Goal: Browse casually

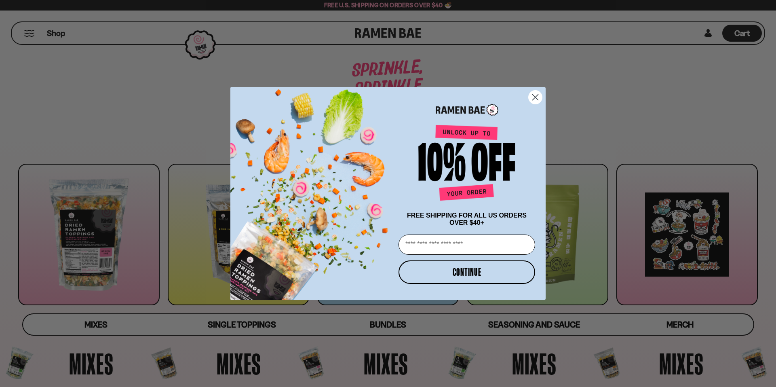
click at [542, 96] on circle "Close dialog" at bounding box center [535, 97] width 13 height 13
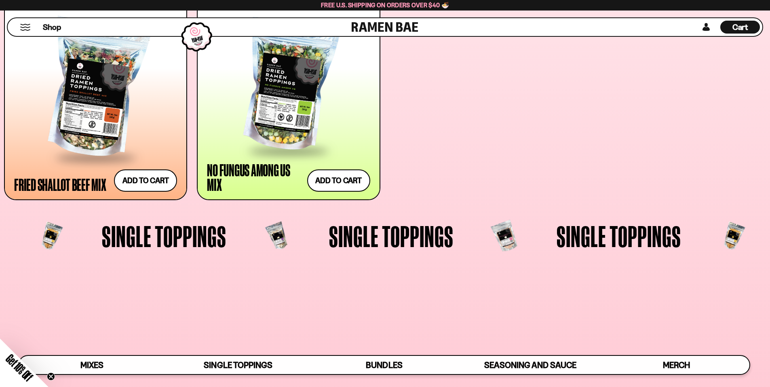
scroll to position [768, 0]
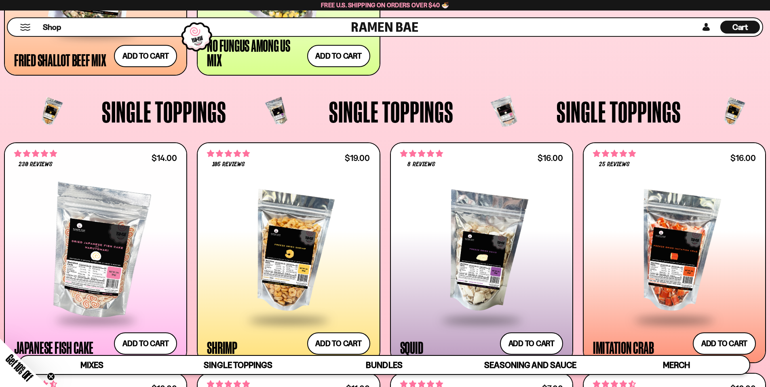
click at [375, 25] on link at bounding box center [385, 27] width 67 height 18
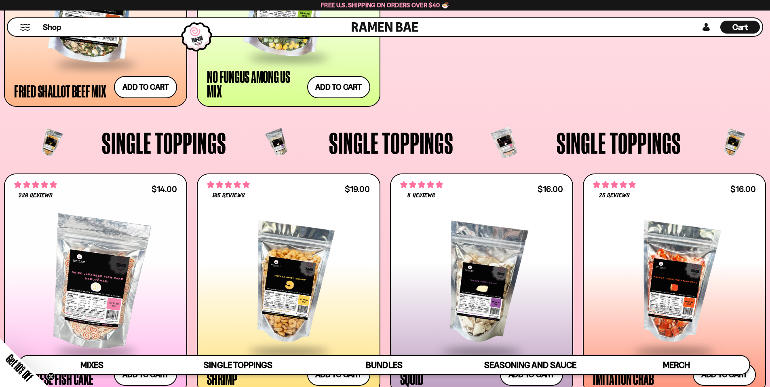
scroll to position [728, 0]
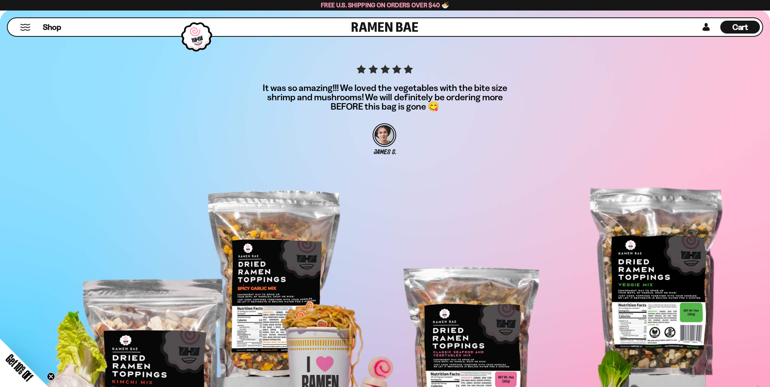
scroll to position [2871, 0]
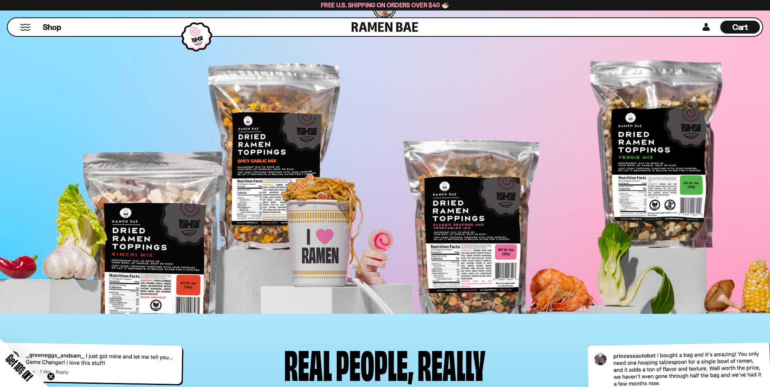
click at [297, 163] on section "It was so amazing!!! We loved the vegetables with the bite size shrimp and mush…" at bounding box center [385, 98] width 770 height 433
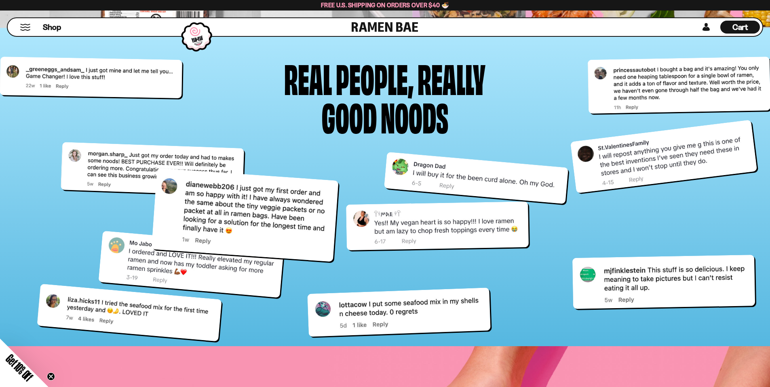
scroll to position [3396, 0]
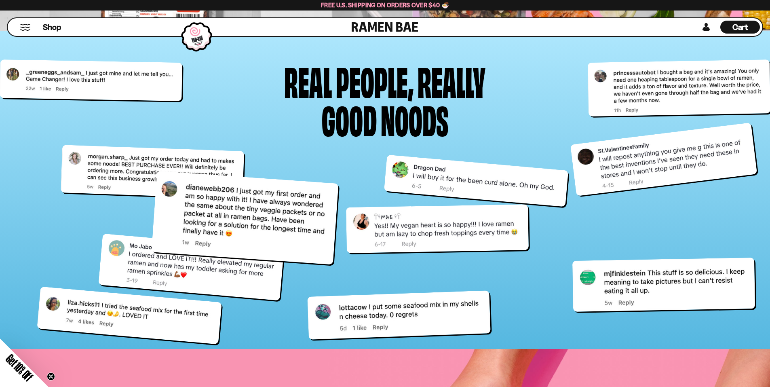
click at [436, 200] on div at bounding box center [385, 250] width 642 height 202
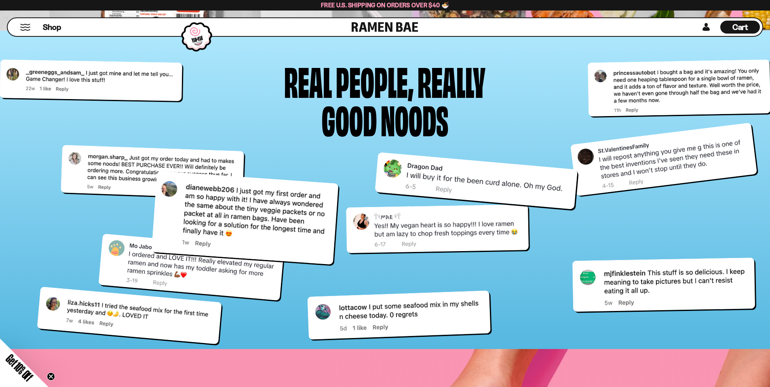
click at [437, 185] on div at bounding box center [476, 180] width 203 height 57
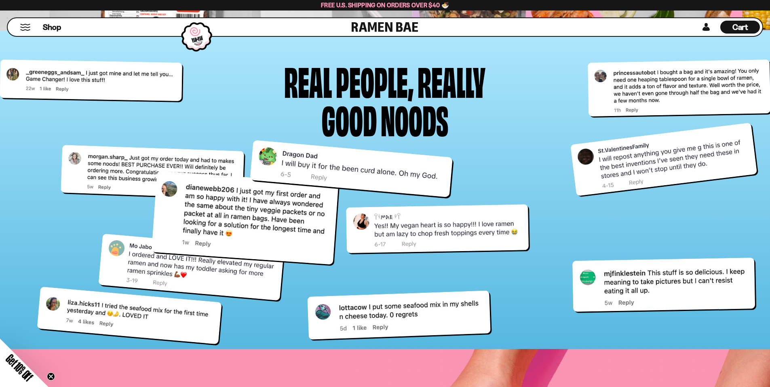
drag, startPoint x: 438, startPoint y: 184, endPoint x: 309, endPoint y: 171, distance: 129.6
click at [309, 171] on div at bounding box center [351, 168] width 203 height 57
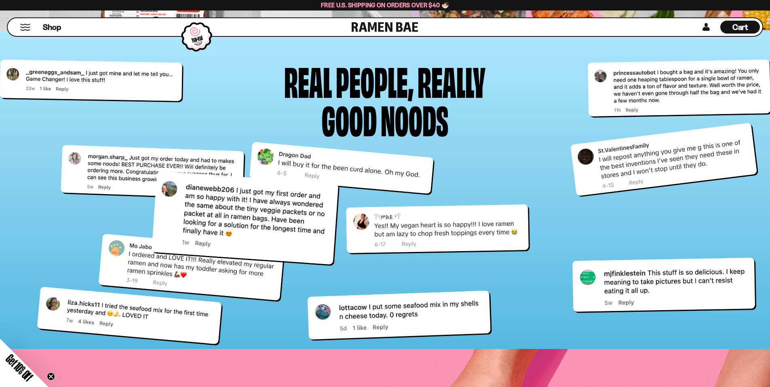
drag, startPoint x: 379, startPoint y: 232, endPoint x: 404, endPoint y: 192, distance: 47.1
click at [404, 204] on div at bounding box center [437, 228] width 183 height 49
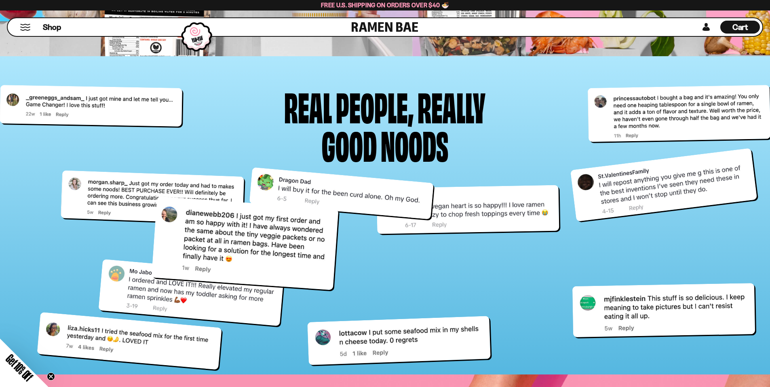
scroll to position [3356, 0]
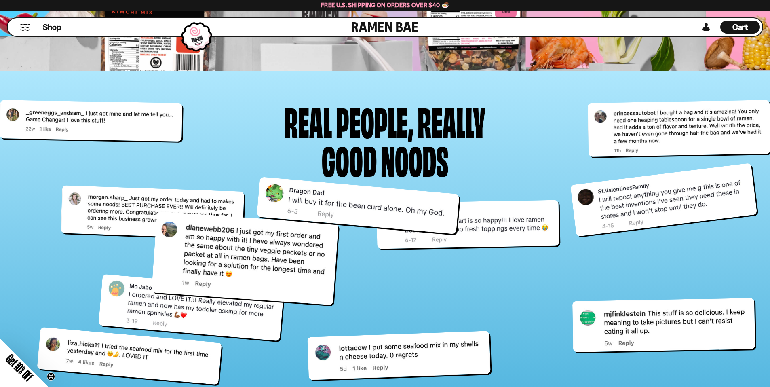
drag, startPoint x: 352, startPoint y: 215, endPoint x: 389, endPoint y: 209, distance: 37.6
click at [389, 209] on div at bounding box center [357, 205] width 203 height 57
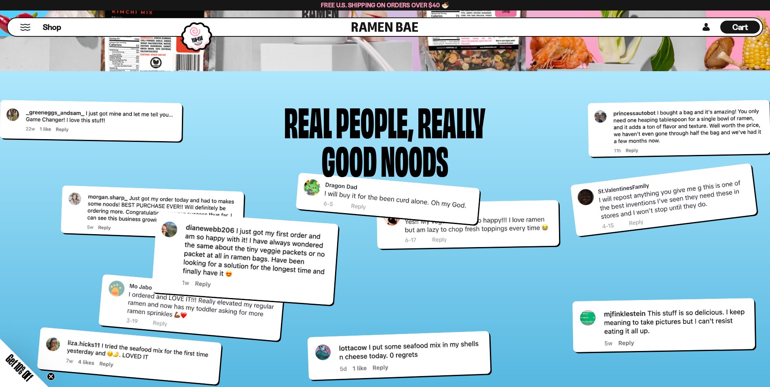
click at [49, 379] on circle "Close teaser" at bounding box center [51, 377] width 8 height 8
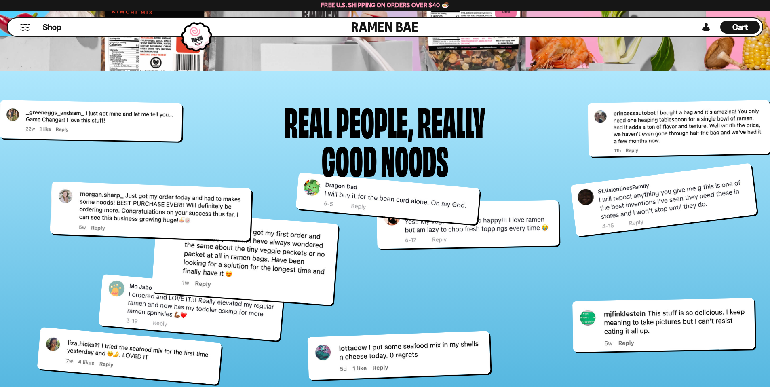
drag, startPoint x: 112, startPoint y: 212, endPoint x: 96, endPoint y: 201, distance: 19.1
click at [96, 201] on div at bounding box center [151, 211] width 202 height 60
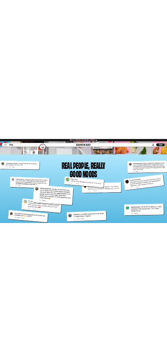
scroll to position [2883, 0]
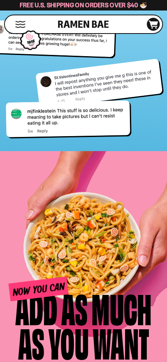
click at [124, 139] on div "Real people, Really good noods" at bounding box center [83, 7] width 167 height 264
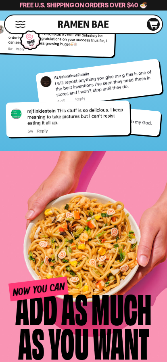
click at [71, 57] on div at bounding box center [52, 38] width 125 height 37
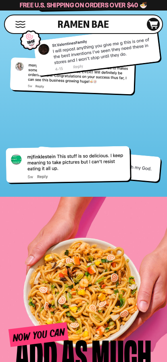
scroll to position [2836, 0]
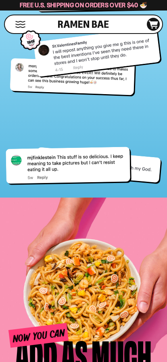
click at [92, 77] on div at bounding box center [97, 52] width 128 height 50
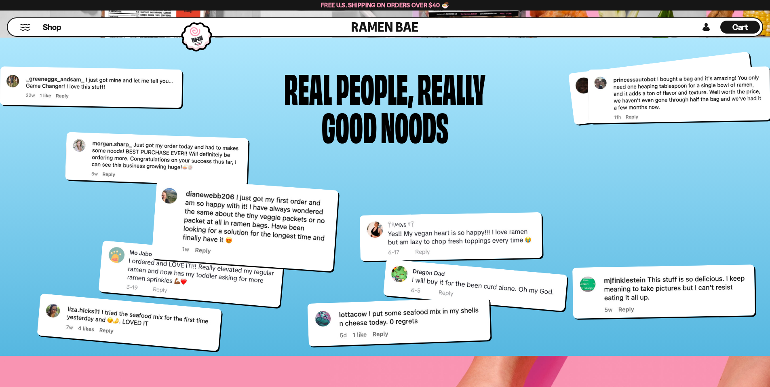
scroll to position [3350, 0]
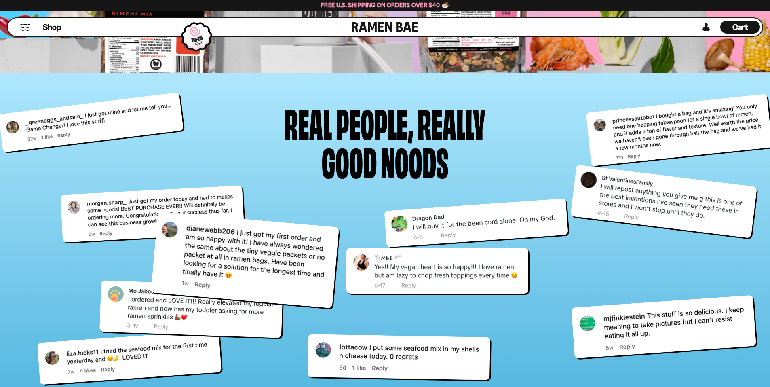
scroll to position [3391, 0]
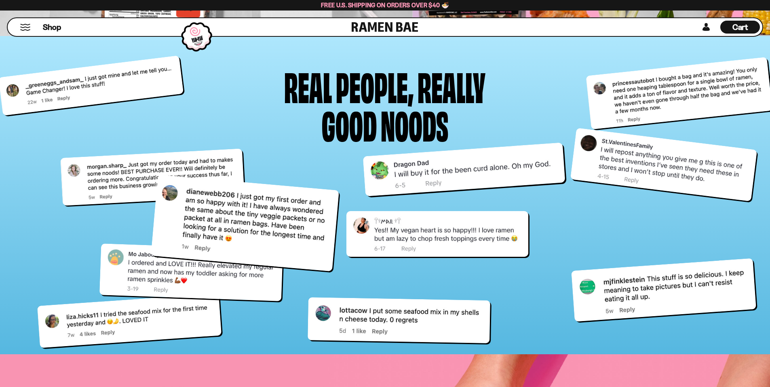
drag, startPoint x: 497, startPoint y: 196, endPoint x: 486, endPoint y: 181, distance: 19.4
click at [486, 181] on div at bounding box center [464, 169] width 203 height 54
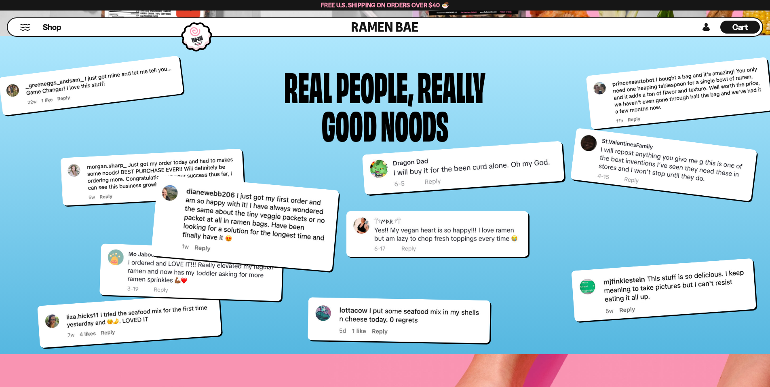
drag, startPoint x: 528, startPoint y: 171, endPoint x: 496, endPoint y: 222, distance: 59.9
click at [526, 173] on div at bounding box center [463, 168] width 203 height 54
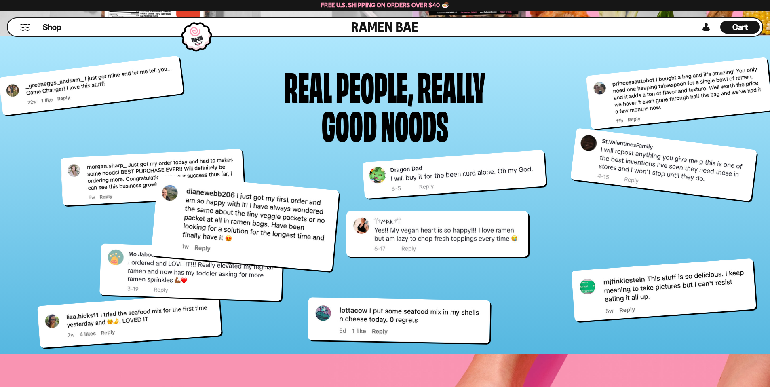
click at [491, 231] on div at bounding box center [437, 234] width 182 height 46
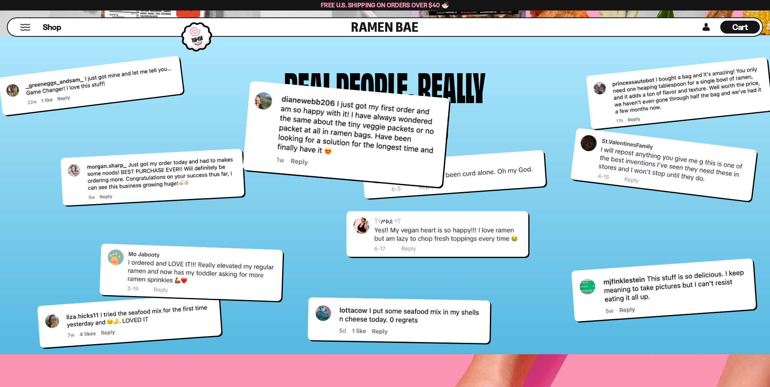
drag, startPoint x: 300, startPoint y: 218, endPoint x: 427, endPoint y: 114, distance: 163.5
click at [427, 114] on div at bounding box center [346, 133] width 207 height 106
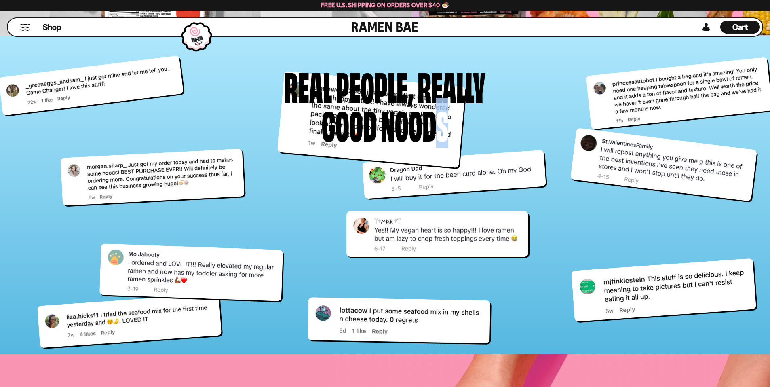
drag, startPoint x: 432, startPoint y: 142, endPoint x: 466, endPoint y: 150, distance: 34.8
click at [465, 149] on div "Real people, Really good noods" at bounding box center [385, 211] width 642 height 290
click at [495, 154] on div at bounding box center [454, 174] width 184 height 49
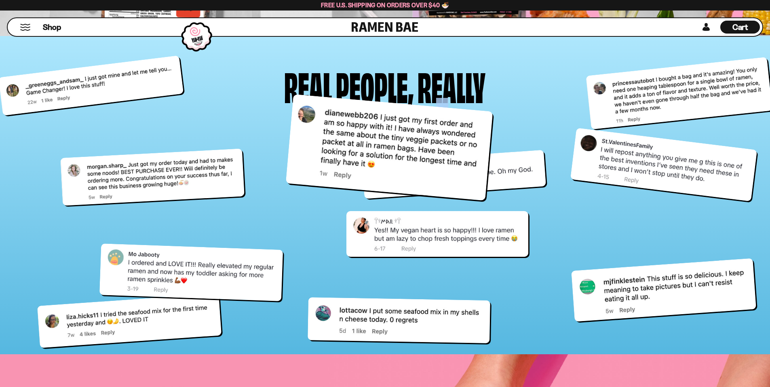
drag, startPoint x: 452, startPoint y: 163, endPoint x: 504, endPoint y: 218, distance: 75.2
click at [493, 200] on div at bounding box center [389, 147] width 207 height 106
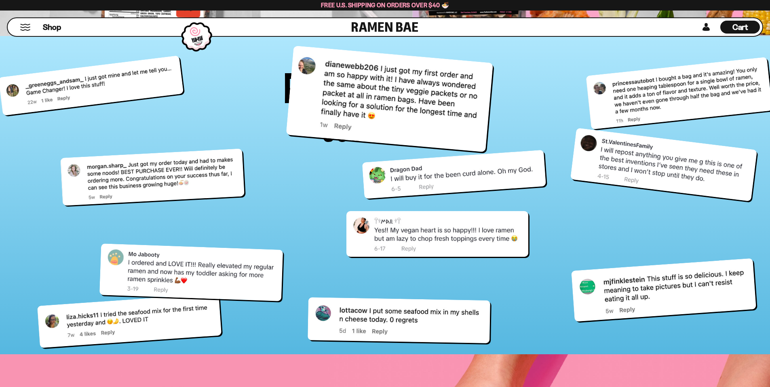
drag, startPoint x: 498, startPoint y: 207, endPoint x: 446, endPoint y: 131, distance: 91.5
click at [446, 131] on div at bounding box center [389, 98] width 207 height 106
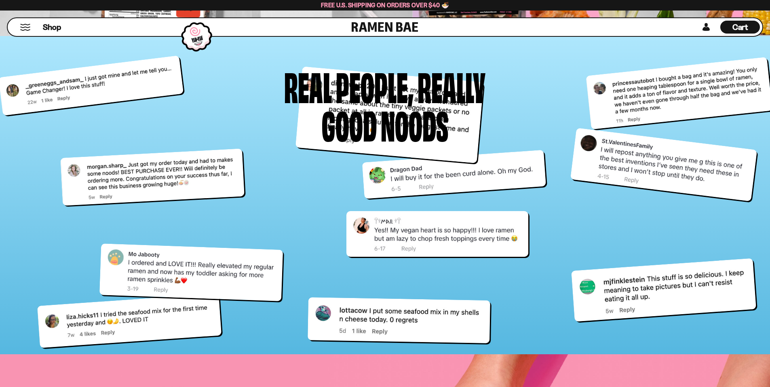
click at [357, 96] on div "people," at bounding box center [375, 85] width 78 height 38
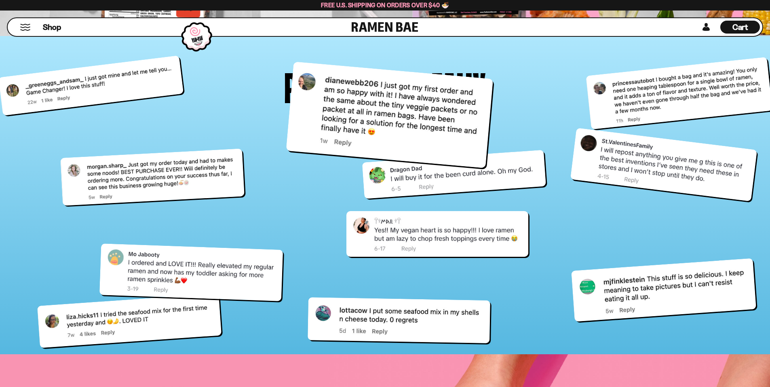
drag, startPoint x: 306, startPoint y: 118, endPoint x: 256, endPoint y: 118, distance: 50.5
click at [286, 118] on div at bounding box center [389, 114] width 207 height 106
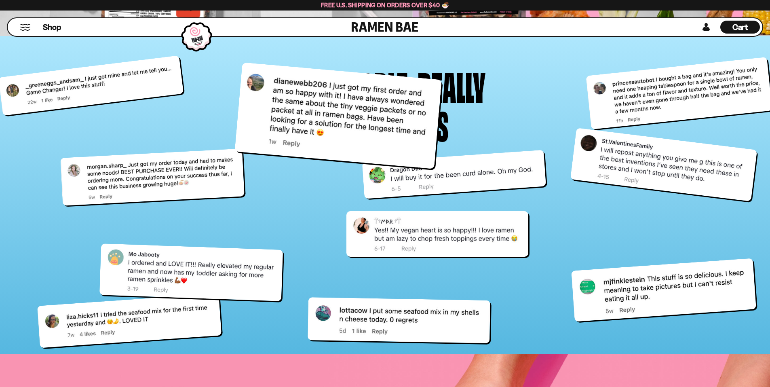
drag, startPoint x: 271, startPoint y: 121, endPoint x: 205, endPoint y: 115, distance: 65.7
click at [235, 115] on div at bounding box center [338, 115] width 207 height 106
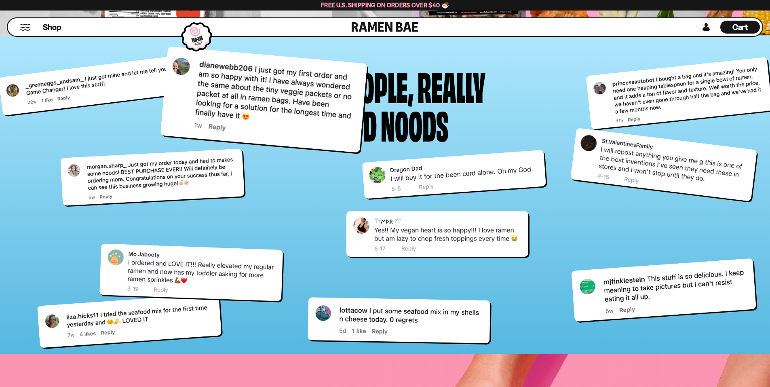
drag, startPoint x: 233, startPoint y: 116, endPoint x: 246, endPoint y: 84, distance: 34.7
click at [245, 92] on div at bounding box center [263, 99] width 207 height 106
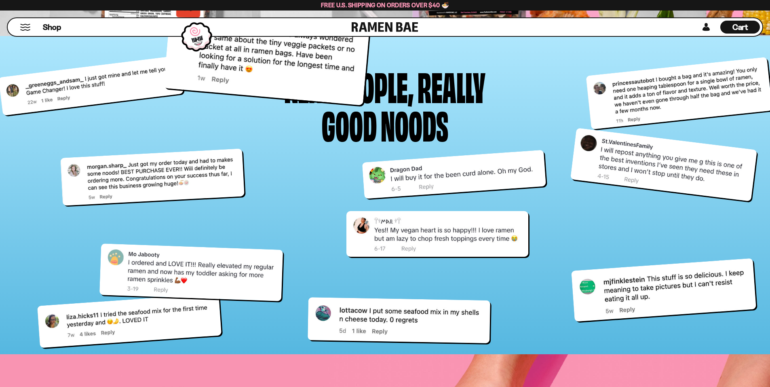
drag, startPoint x: 238, startPoint y: 97, endPoint x: 241, endPoint y: 23, distance: 74.1
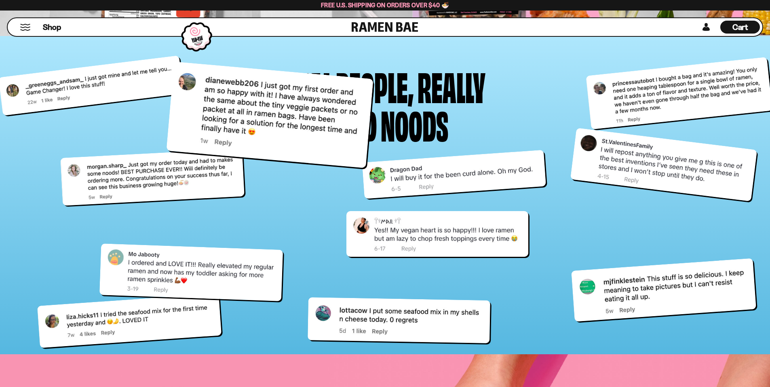
drag, startPoint x: 242, startPoint y: 145, endPoint x: 242, endPoint y: 4, distance: 141.1
drag, startPoint x: 253, startPoint y: 98, endPoint x: 227, endPoint y: -38, distance: 137.9
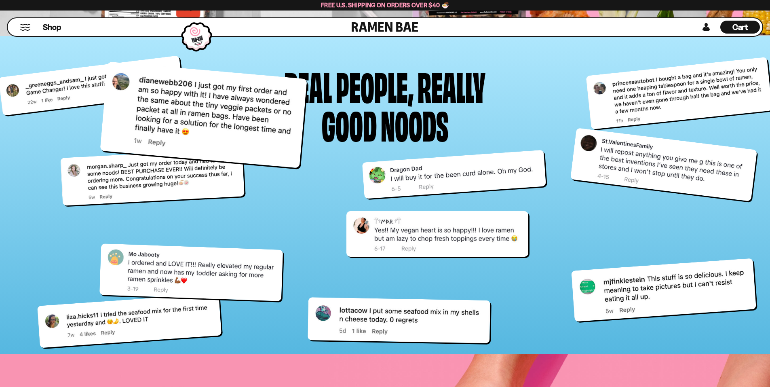
drag, startPoint x: 193, startPoint y: 88, endPoint x: 32, endPoint y: 63, distance: 162.8
click at [100, 63] on div at bounding box center [203, 114] width 207 height 106
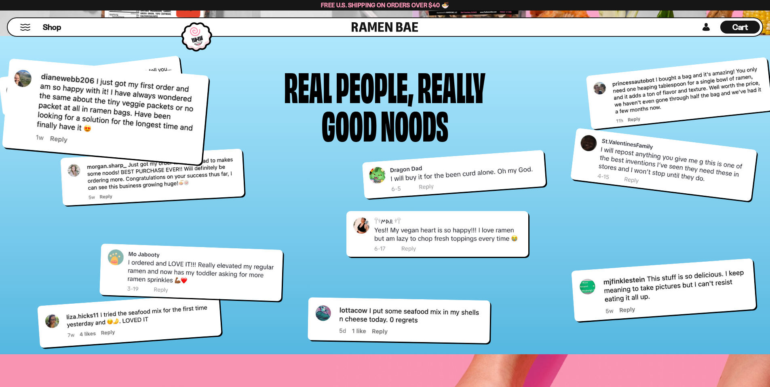
drag, startPoint x: 111, startPoint y: 124, endPoint x: 776, endPoint y: 101, distance: 665.1
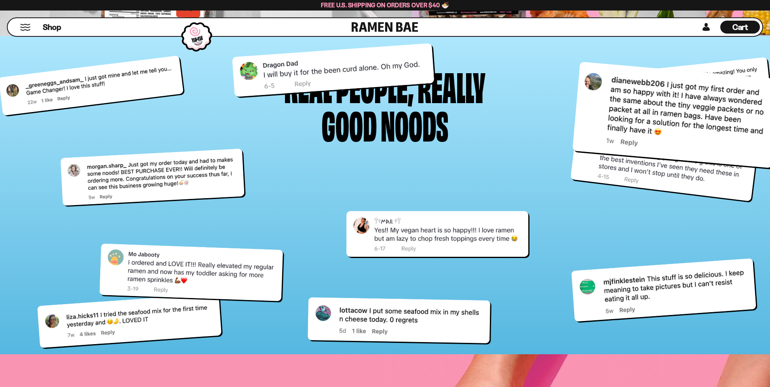
drag, startPoint x: 437, startPoint y: 182, endPoint x: 316, endPoint y: 78, distance: 159.7
click at [316, 78] on div at bounding box center [333, 70] width 203 height 54
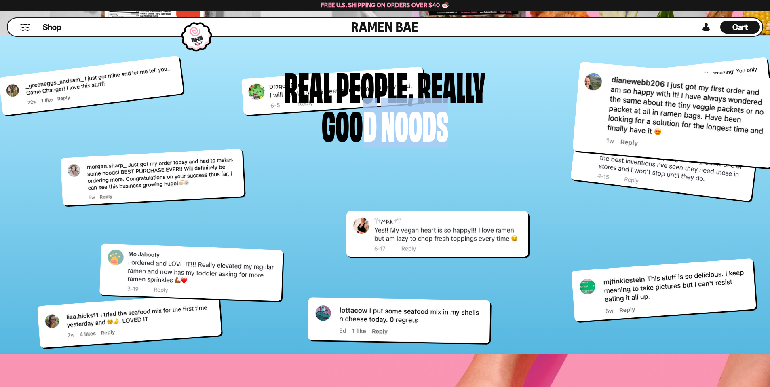
drag, startPoint x: 369, startPoint y: 120, endPoint x: 454, endPoint y: 136, distance: 86.4
click at [454, 136] on div "Real people, Really good noods" at bounding box center [384, 104] width 233 height 77
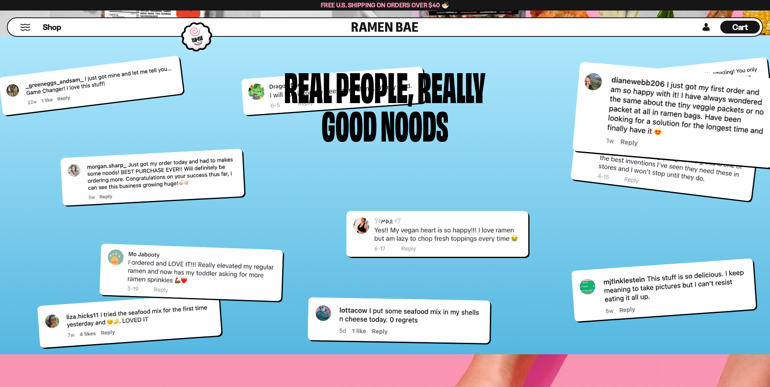
click at [473, 134] on div "Real people, Really good noods" at bounding box center [384, 104] width 233 height 77
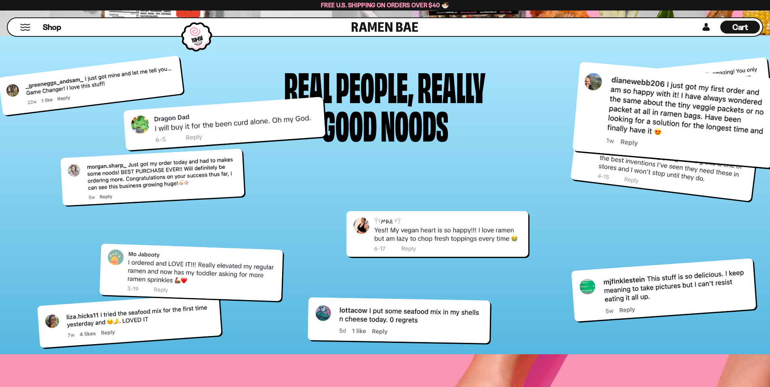
drag, startPoint x: 266, startPoint y: 87, endPoint x: 157, endPoint y: 119, distance: 113.6
click at [157, 119] on div at bounding box center [224, 124] width 203 height 54
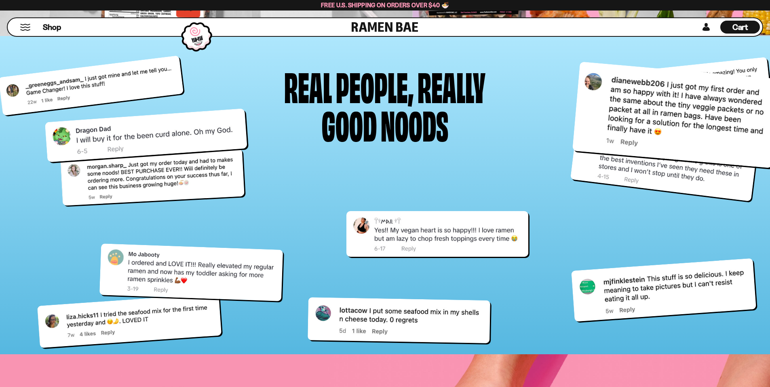
drag, startPoint x: 183, startPoint y: 125, endPoint x: 127, endPoint y: 133, distance: 57.2
click at [127, 133] on div at bounding box center [145, 135] width 203 height 54
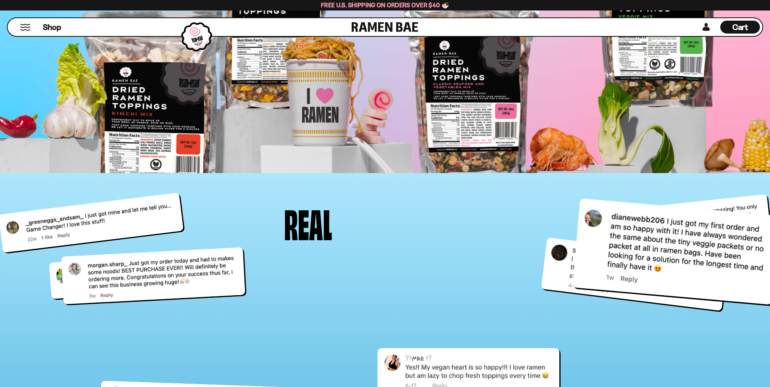
scroll to position [3281, 0]
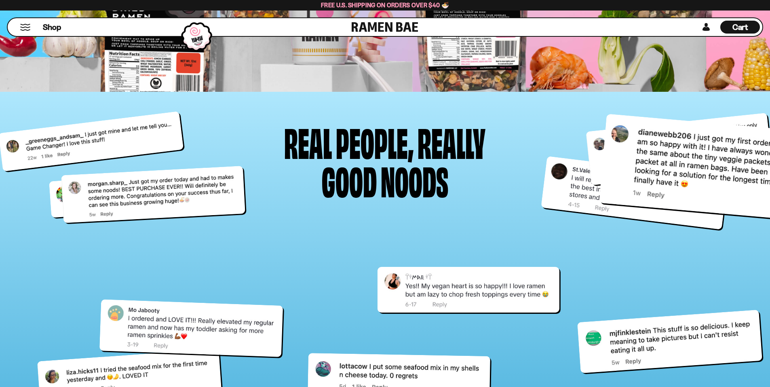
drag, startPoint x: 645, startPoint y: 167, endPoint x: 743, endPoint y: 161, distance: 98.0
click at [743, 161] on div at bounding box center [702, 167] width 207 height 106
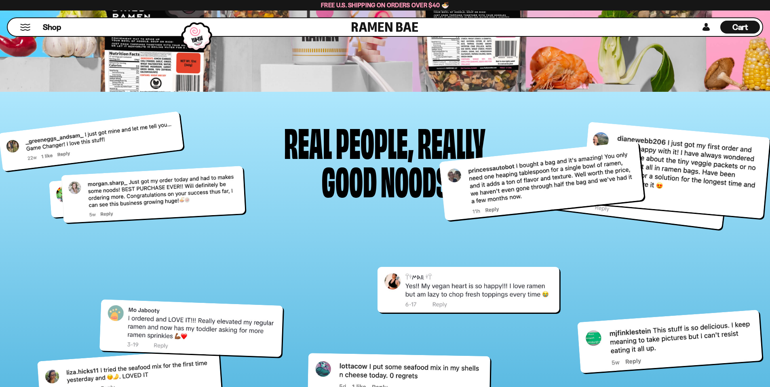
drag, startPoint x: 699, startPoint y: 145, endPoint x: 581, endPoint y: 175, distance: 122.0
click at [581, 175] on div at bounding box center [541, 181] width 205 height 80
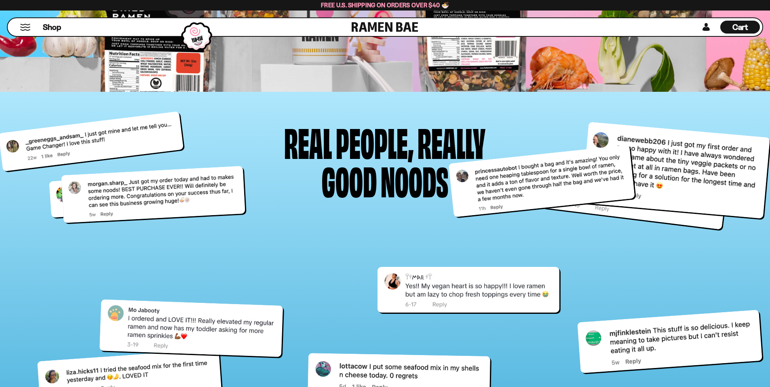
click at [575, 164] on div at bounding box center [541, 180] width 186 height 72
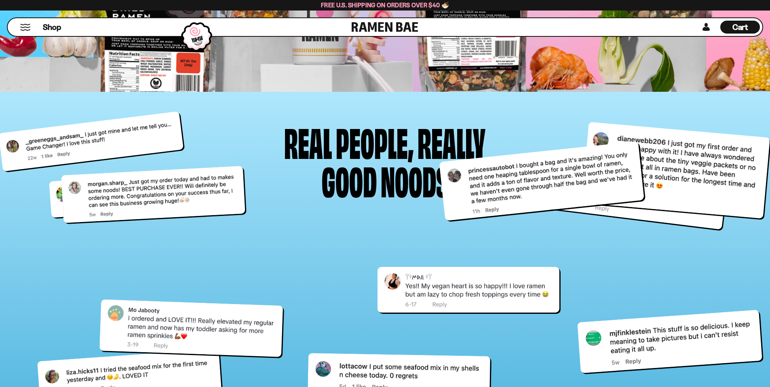
click at [575, 164] on div at bounding box center [541, 181] width 205 height 80
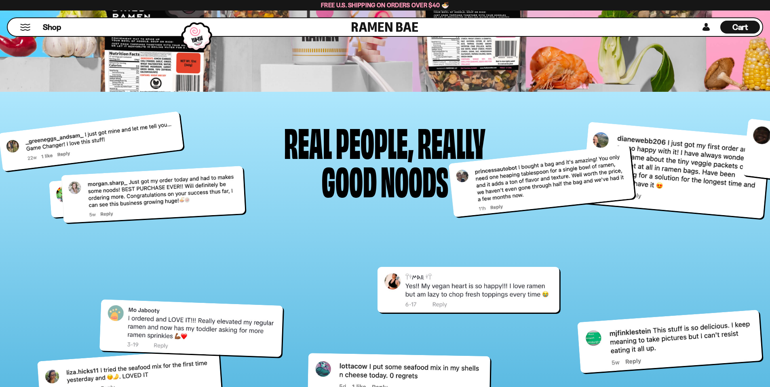
drag, startPoint x: 560, startPoint y: 203, endPoint x: 776, endPoint y: 174, distance: 218.3
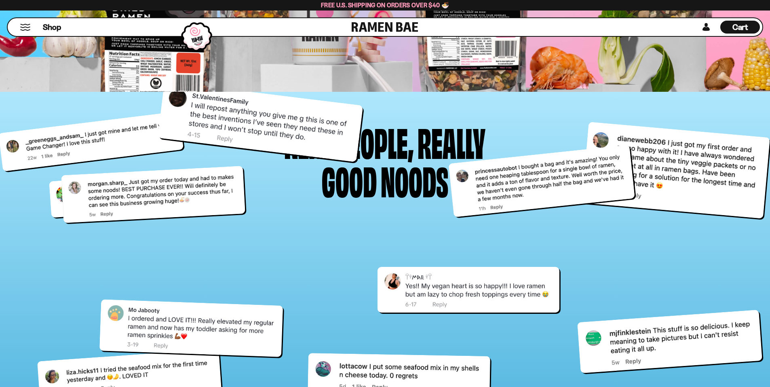
drag, startPoint x: 701, startPoint y: 166, endPoint x: 776, endPoint y: 126, distance: 85.2
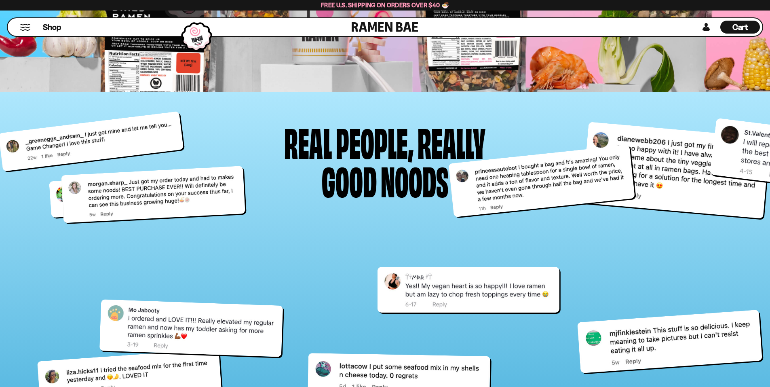
drag, startPoint x: 636, startPoint y: 137, endPoint x: 776, endPoint y: 199, distance: 152.4
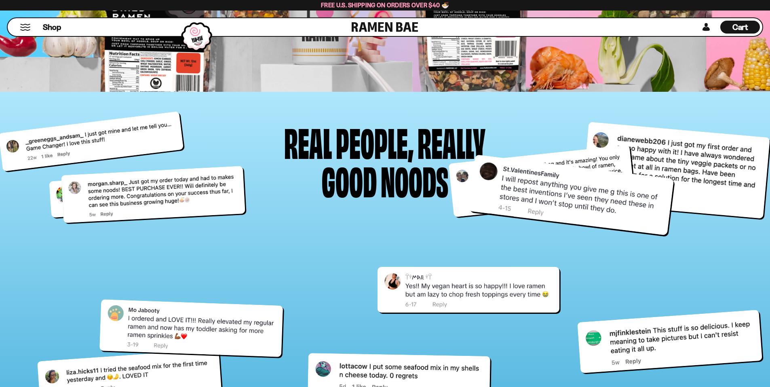
drag, startPoint x: 577, startPoint y: 190, endPoint x: 0, endPoint y: 154, distance: 578.5
click at [469, 154] on div at bounding box center [571, 194] width 205 height 81
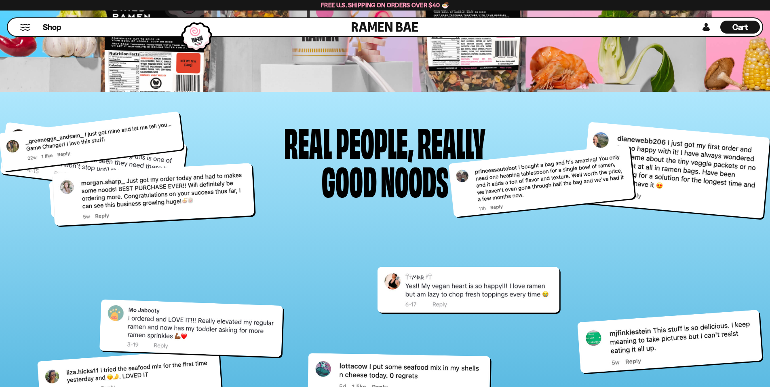
drag, startPoint x: 154, startPoint y: 205, endPoint x: 0, endPoint y: 283, distance: 172.9
click at [52, 226] on div at bounding box center [153, 194] width 203 height 63
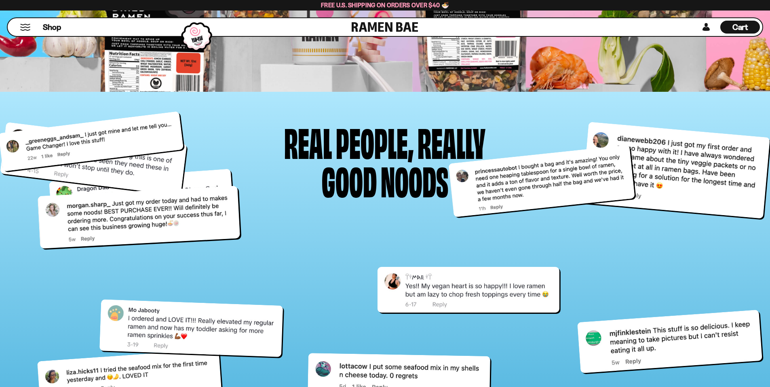
drag, startPoint x: 163, startPoint y: 241, endPoint x: 0, endPoint y: 196, distance: 169.3
click at [38, 196] on div at bounding box center [139, 217] width 203 height 63
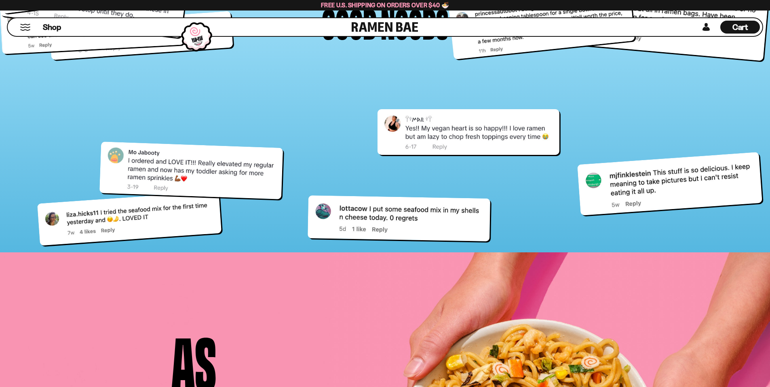
scroll to position [3442, 0]
